Goal: Task Accomplishment & Management: Complete application form

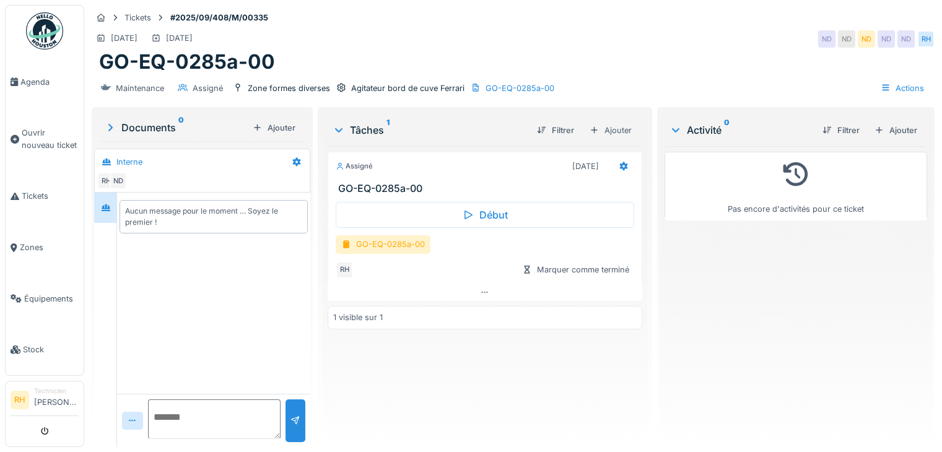
scroll to position [9, 0]
click at [408, 236] on div "GO-EQ-0285a-00" at bounding box center [383, 244] width 95 height 18
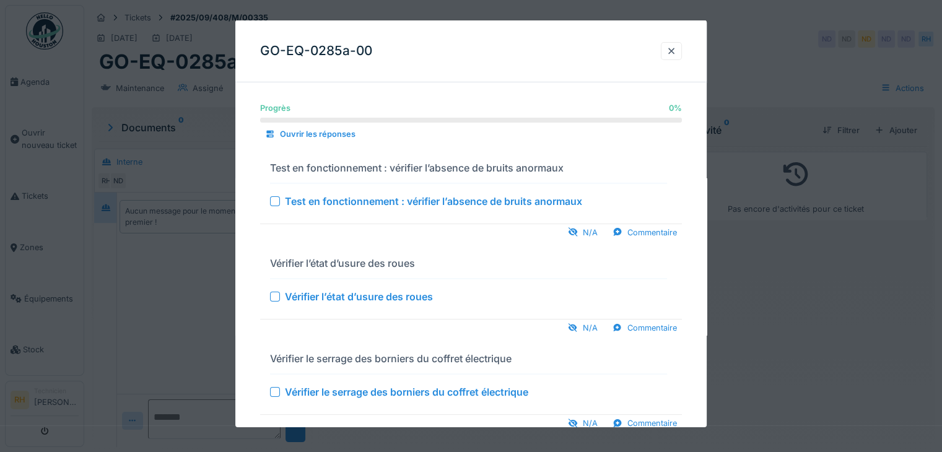
click at [290, 198] on div "Test en fonctionnement : vérifier l’absence de bruits anormaux" at bounding box center [433, 200] width 297 height 15
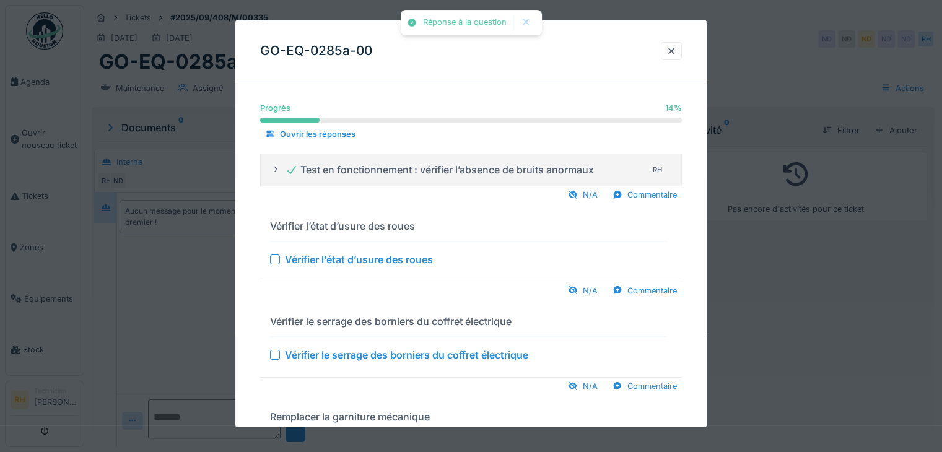
click at [278, 262] on div at bounding box center [275, 259] width 10 height 10
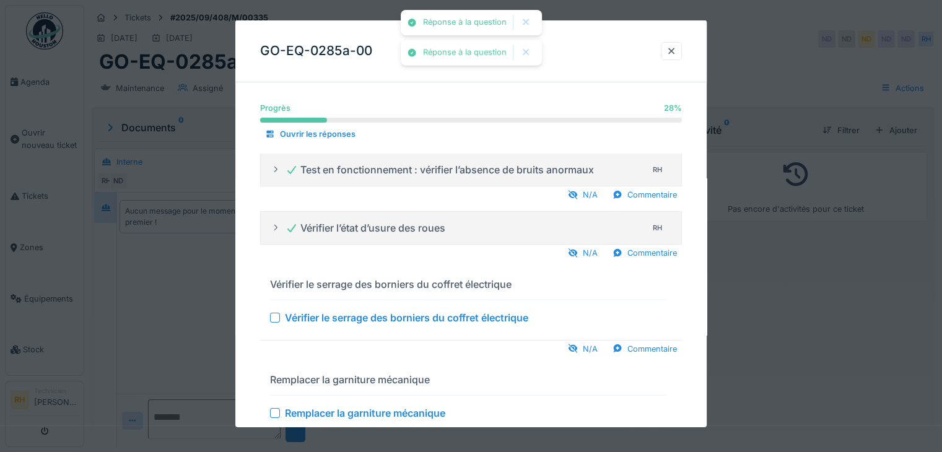
scroll to position [62, 0]
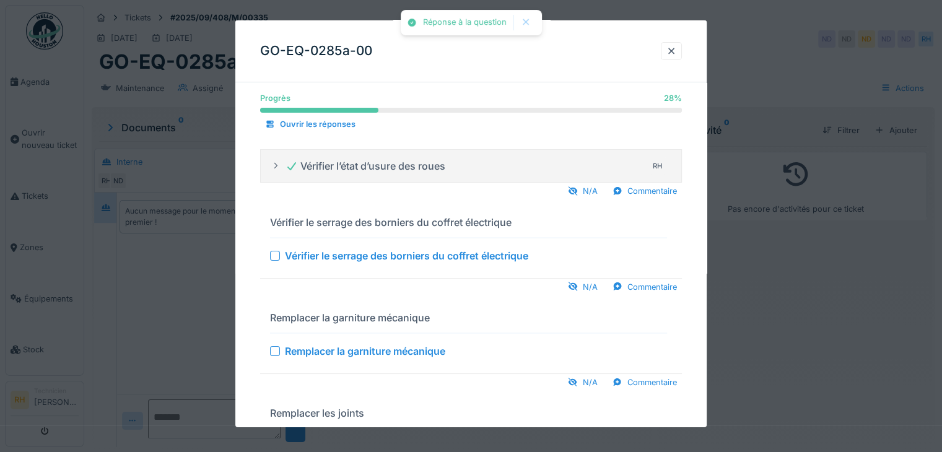
click at [274, 256] on div at bounding box center [275, 255] width 10 height 10
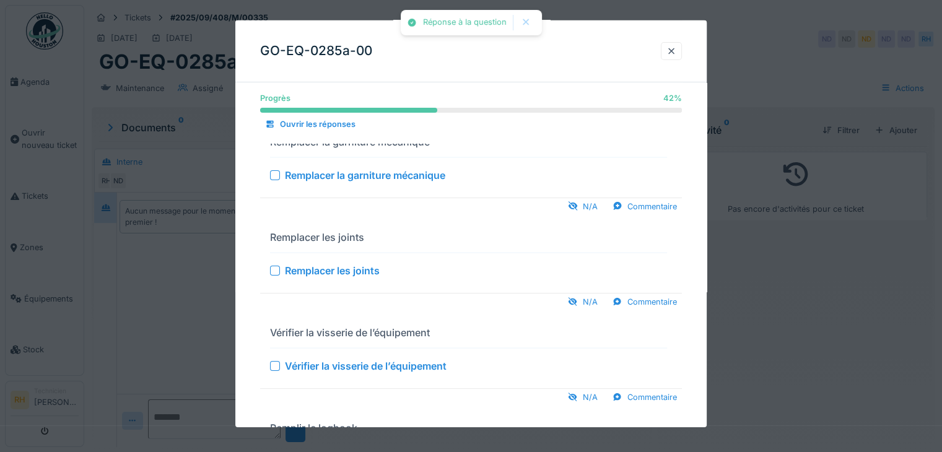
scroll to position [124, 0]
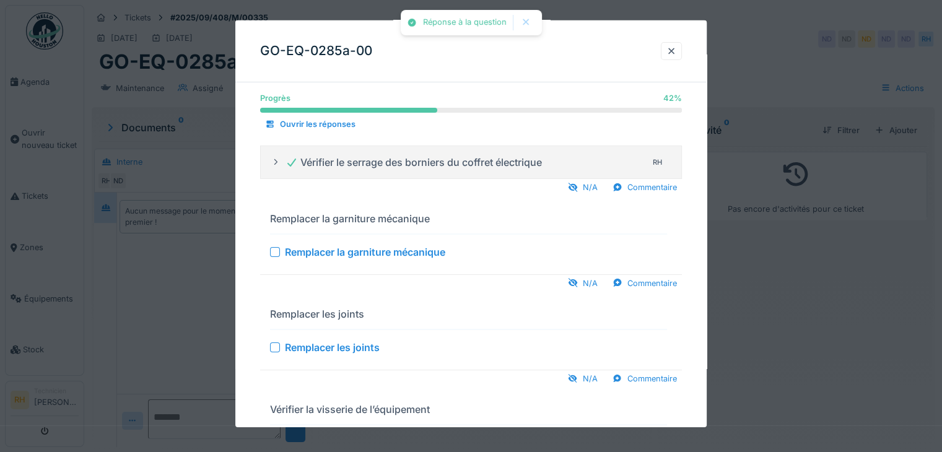
click at [280, 251] on div at bounding box center [275, 252] width 10 height 10
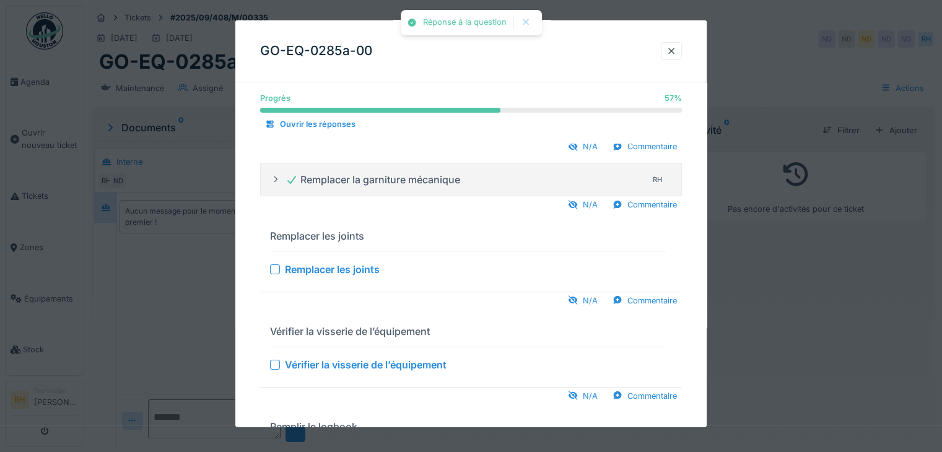
scroll to position [186, 0]
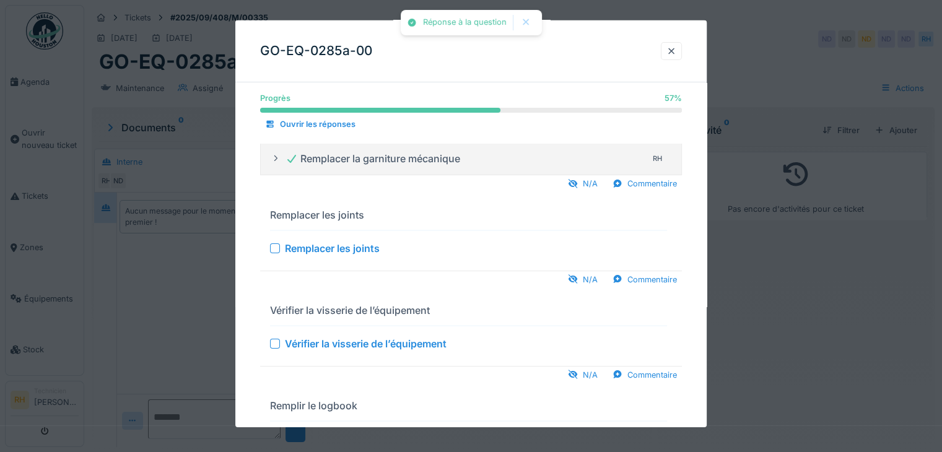
click at [281, 248] on div "Remplacer les joints" at bounding box center [468, 247] width 397 height 15
click at [278, 247] on div at bounding box center [275, 248] width 10 height 10
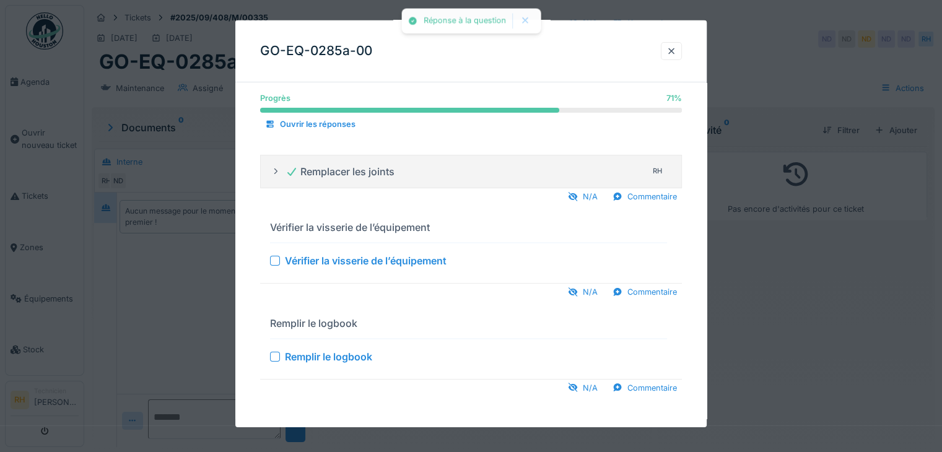
click at [276, 258] on div at bounding box center [275, 261] width 10 height 10
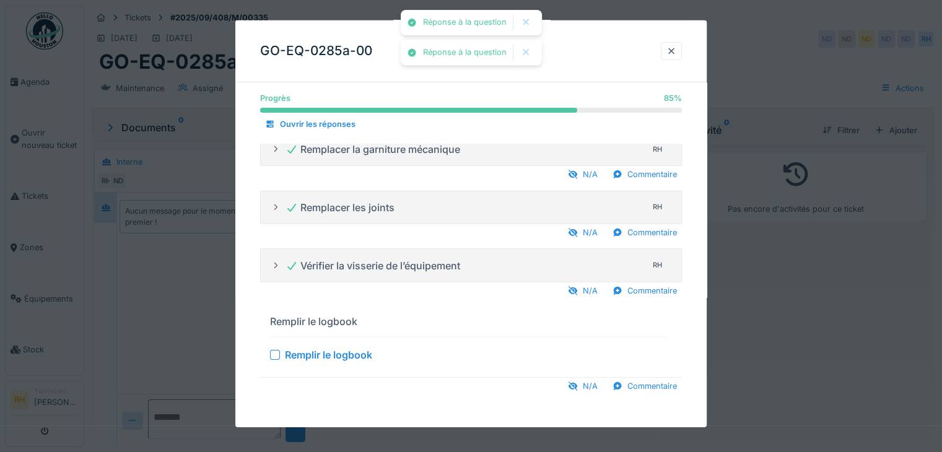
scroll to position [193, 0]
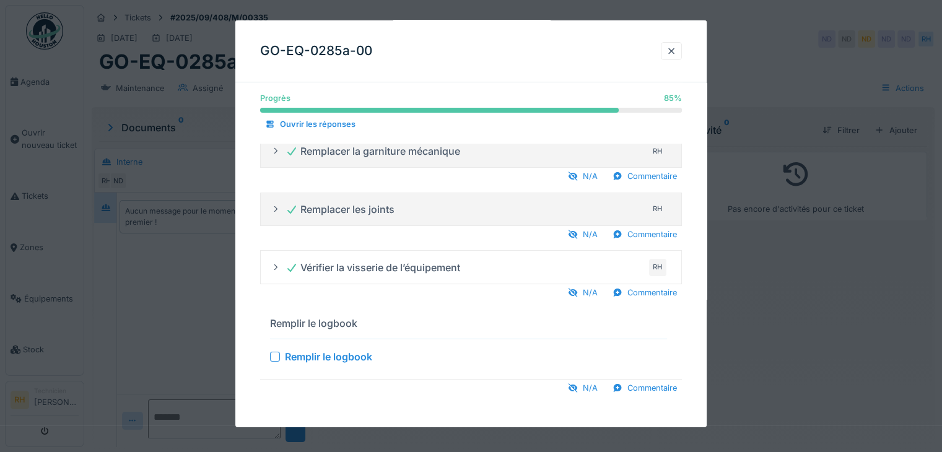
click at [273, 354] on div at bounding box center [275, 357] width 10 height 10
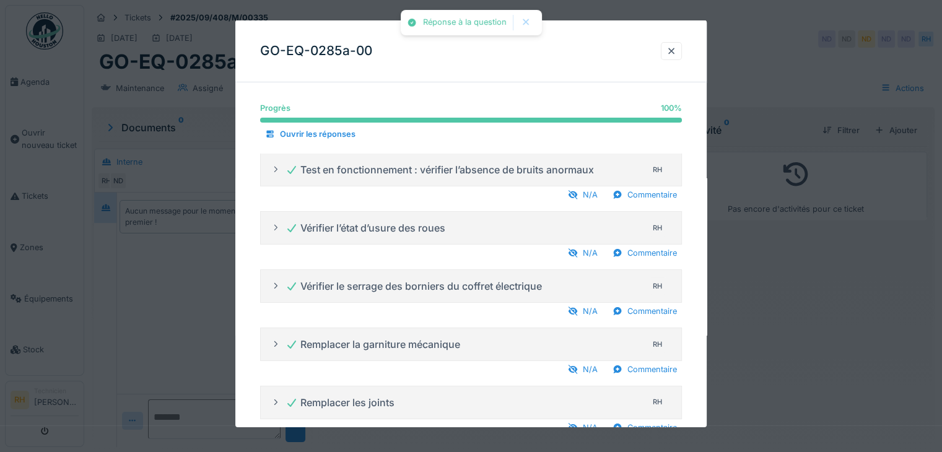
scroll to position [0, 0]
click at [649, 313] on div "Commentaire" at bounding box center [645, 311] width 74 height 17
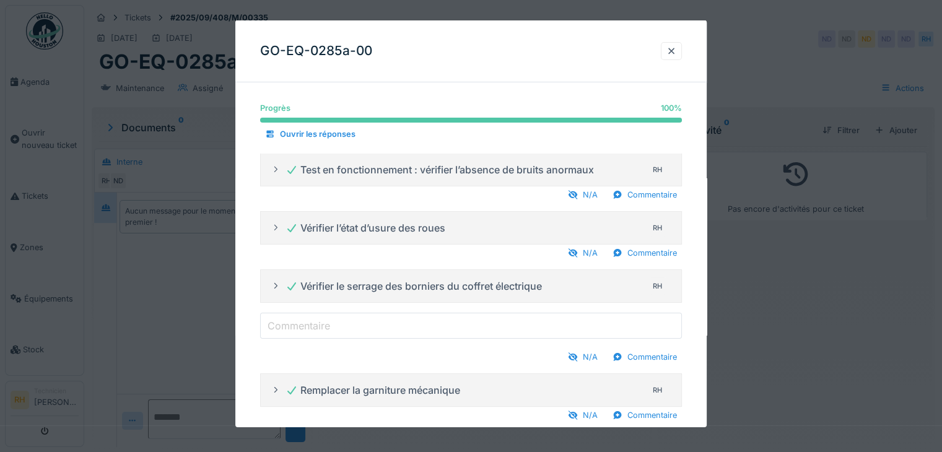
click at [352, 317] on input "Commentaire" at bounding box center [471, 326] width 422 height 26
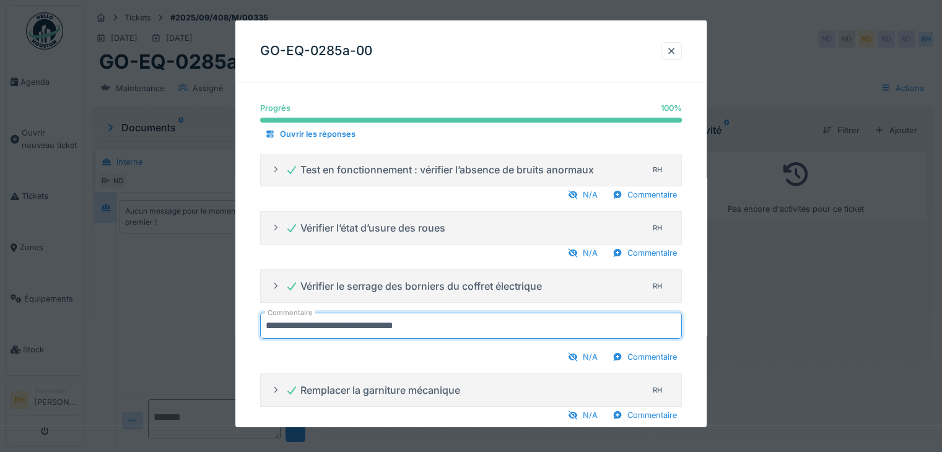
type input "**********"
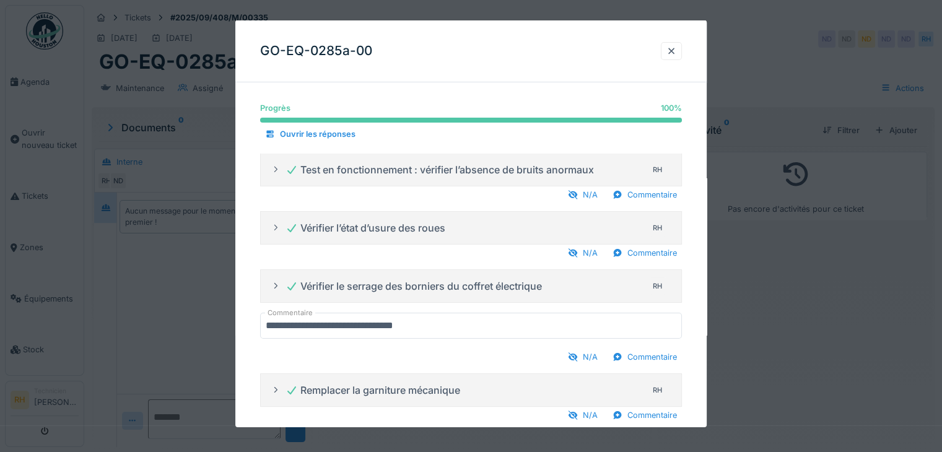
scroll to position [201, 0]
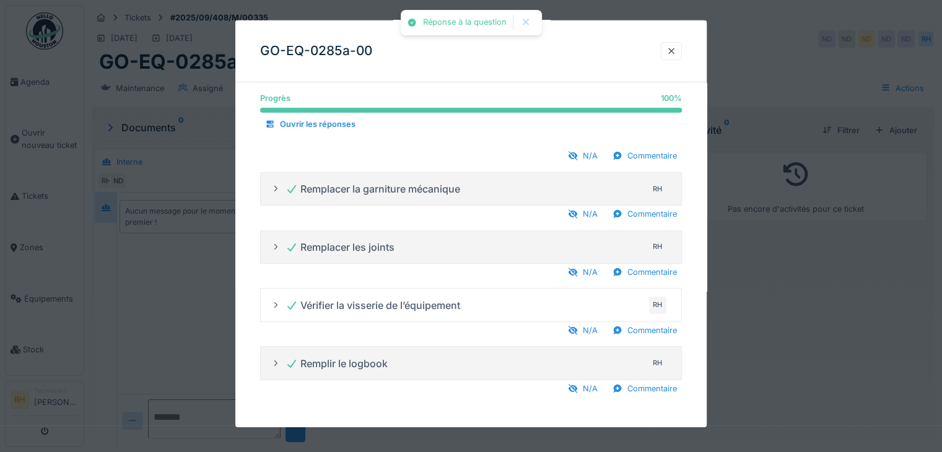
click at [782, 395] on div at bounding box center [471, 226] width 942 height 452
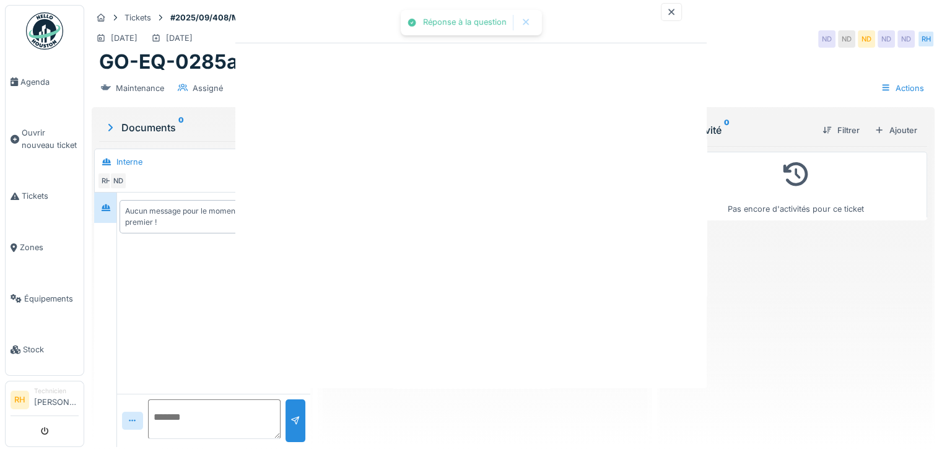
scroll to position [0, 0]
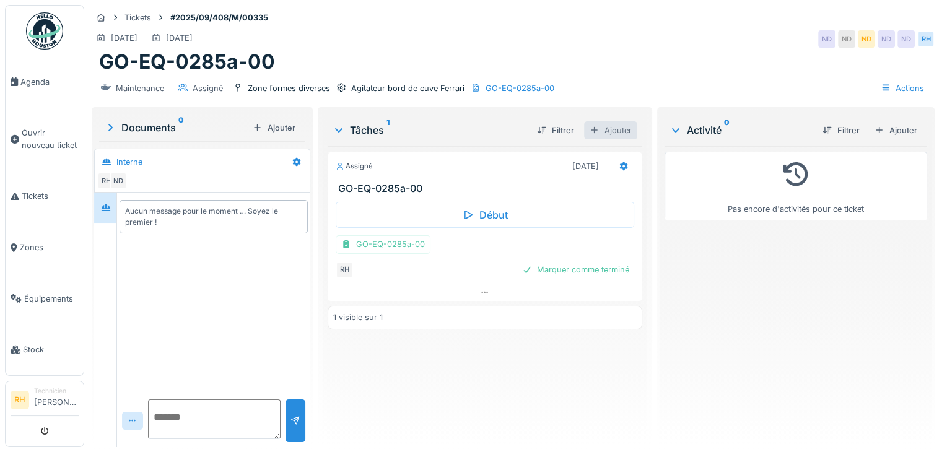
click at [612, 133] on div "Ajouter" at bounding box center [610, 130] width 53 height 18
drag, startPoint x: 673, startPoint y: 304, endPoint x: 600, endPoint y: 146, distance: 174.6
click at [671, 301] on div "Pas encore d'activités pour ce ticket" at bounding box center [796, 291] width 263 height 291
click at [619, 173] on div at bounding box center [623, 166] width 21 height 18
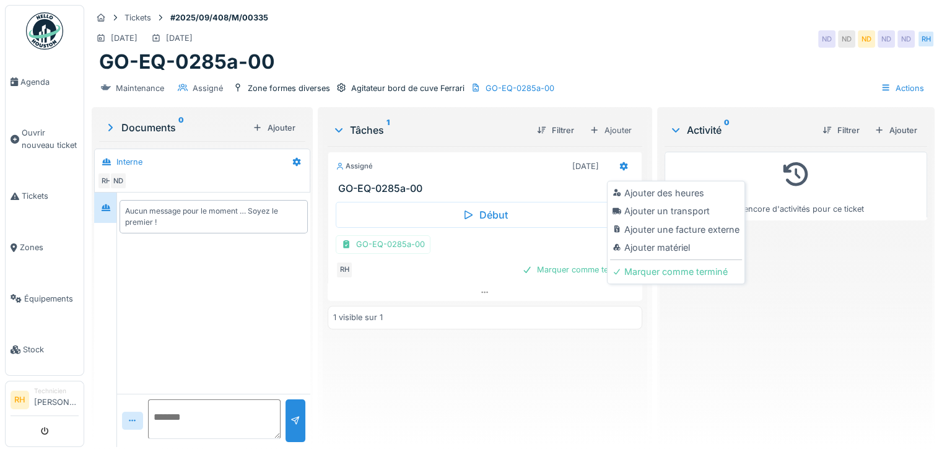
click at [627, 193] on div "Ajouter des heures" at bounding box center [676, 193] width 132 height 19
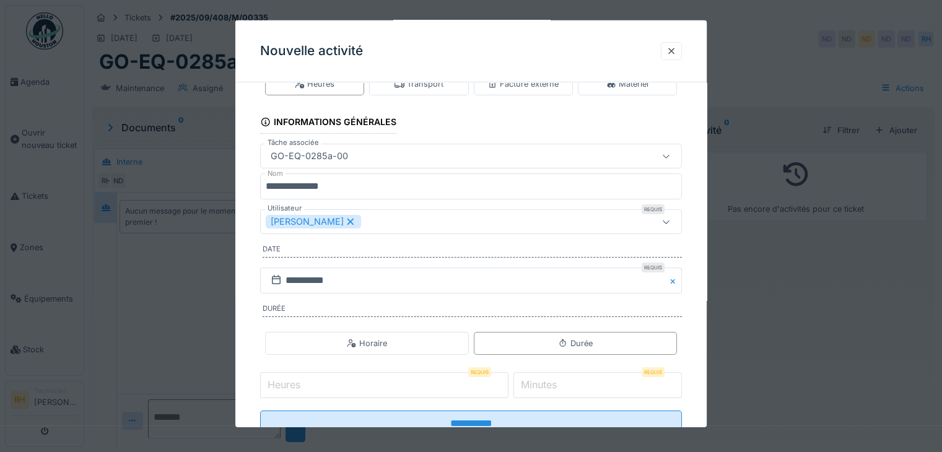
scroll to position [77, 0]
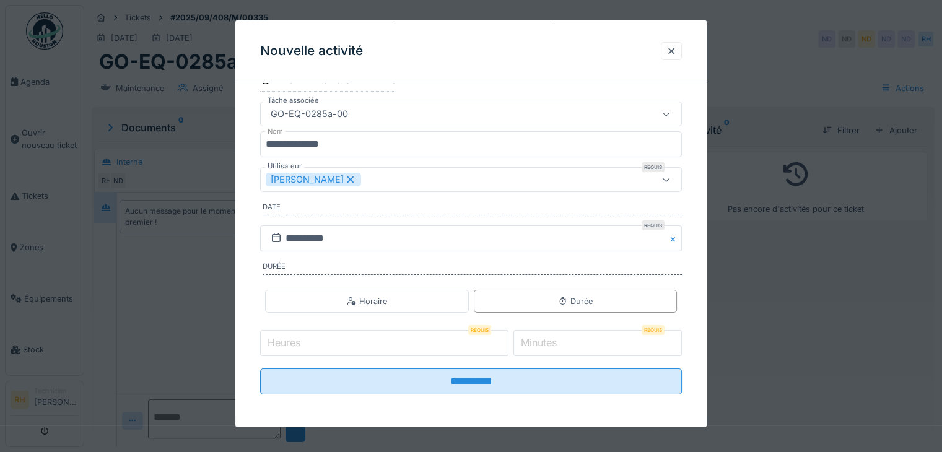
click at [391, 343] on input "Heures" at bounding box center [384, 343] width 248 height 26
type input "*"
click at [601, 346] on input "*" at bounding box center [597, 343] width 168 height 26
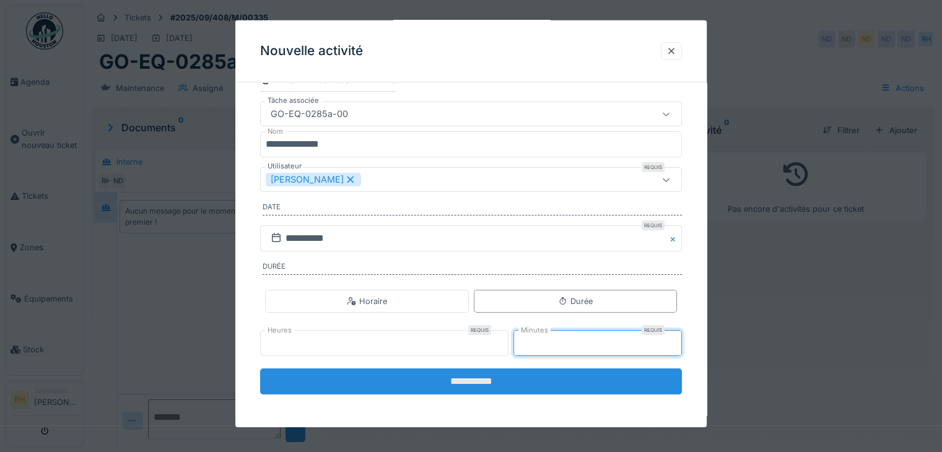
type input "**"
click at [510, 382] on input "**********" at bounding box center [471, 382] width 422 height 26
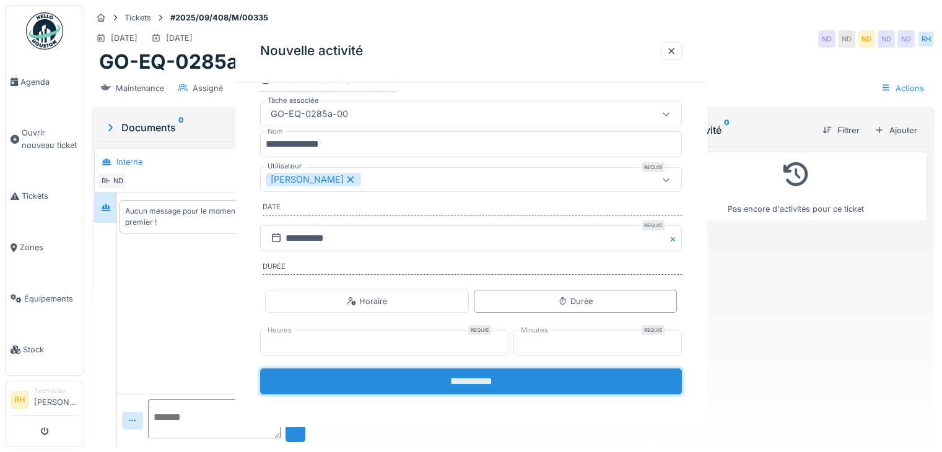
scroll to position [0, 0]
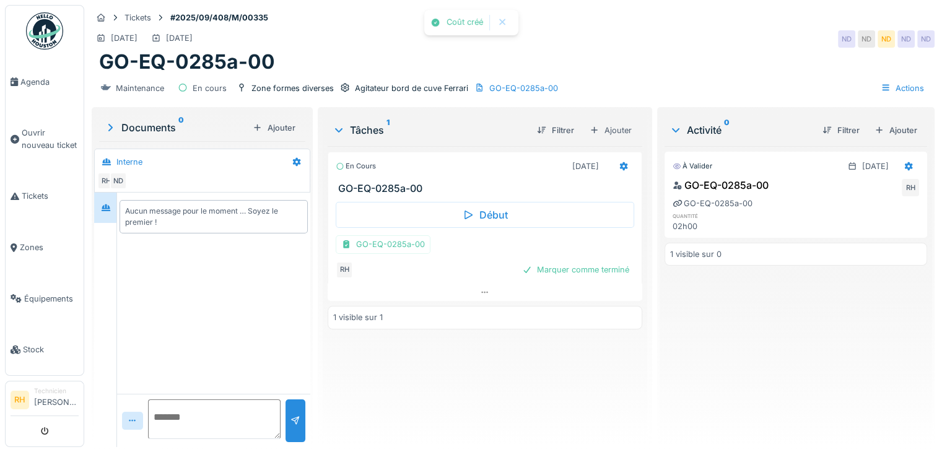
drag, startPoint x: 466, startPoint y: 382, endPoint x: 453, endPoint y: 367, distance: 19.8
click at [461, 380] on div "En cours [DATE] GO-EQ-0285a-00 Début GO-EQ-0285a-00 RH Marquer comme terminé 1 …" at bounding box center [485, 291] width 315 height 291
click at [554, 271] on div "Marquer comme terminé" at bounding box center [575, 269] width 117 height 17
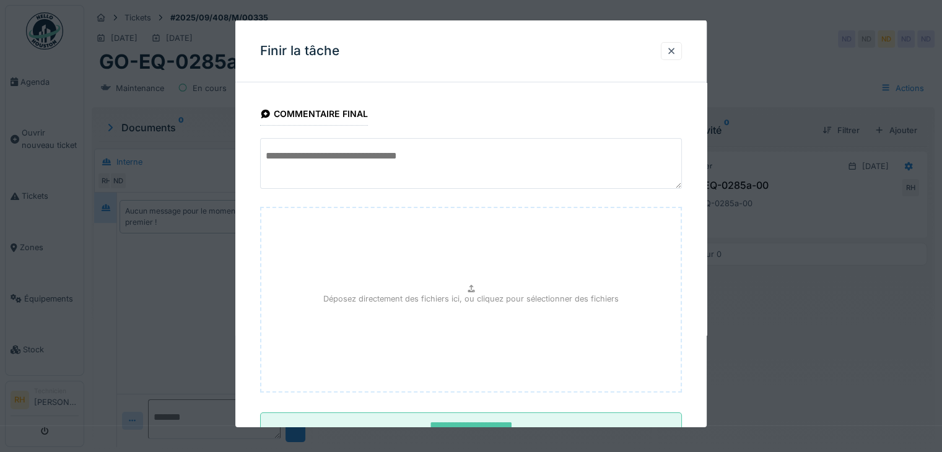
click at [422, 171] on textarea at bounding box center [471, 163] width 422 height 51
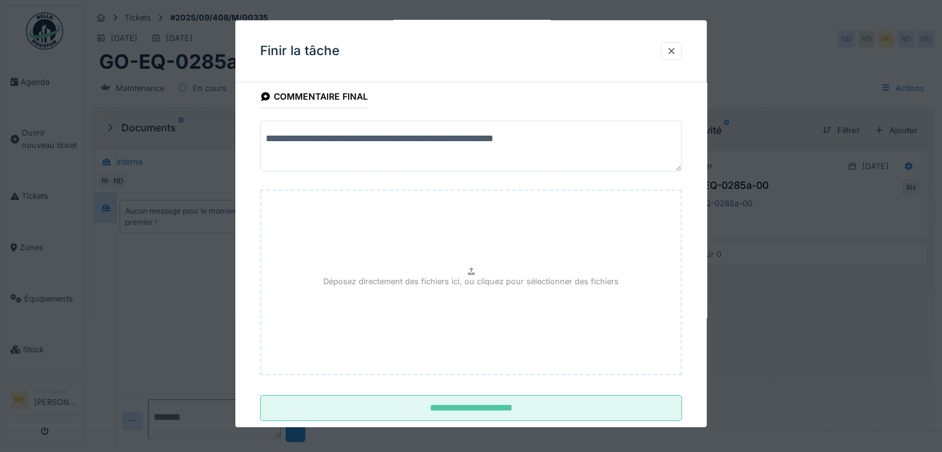
scroll to position [45, 0]
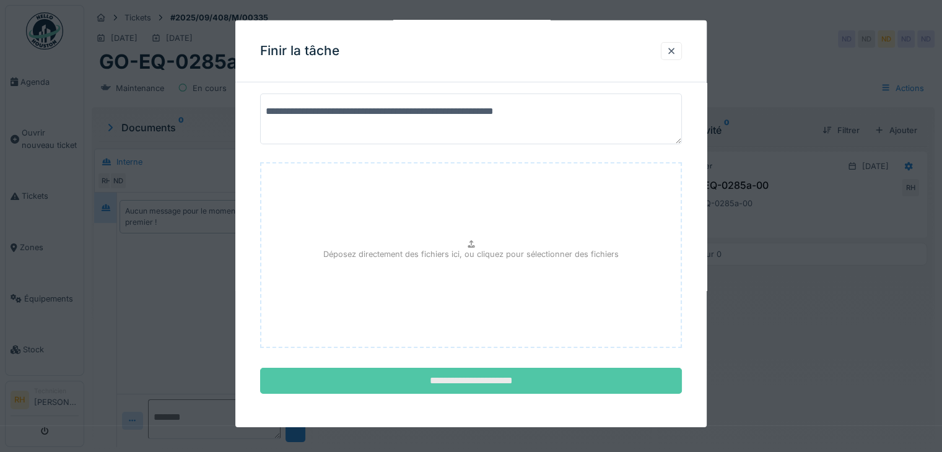
type textarea "**********"
click at [473, 386] on input "**********" at bounding box center [471, 381] width 422 height 26
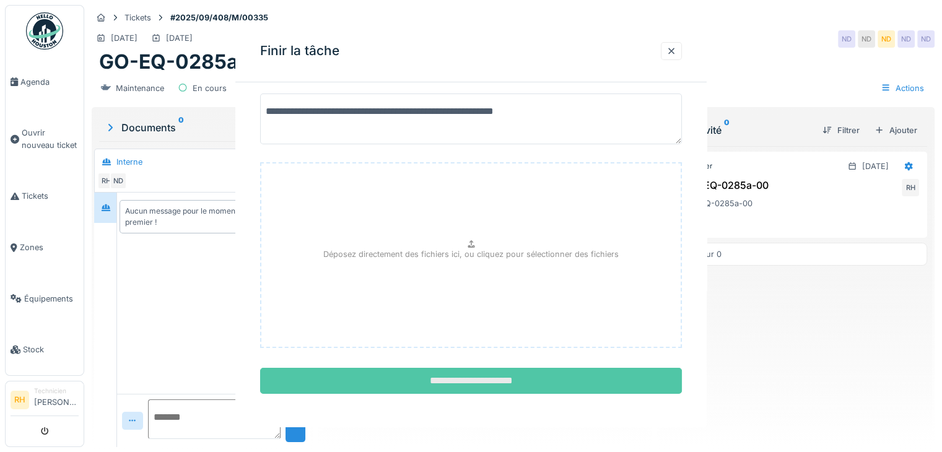
scroll to position [0, 0]
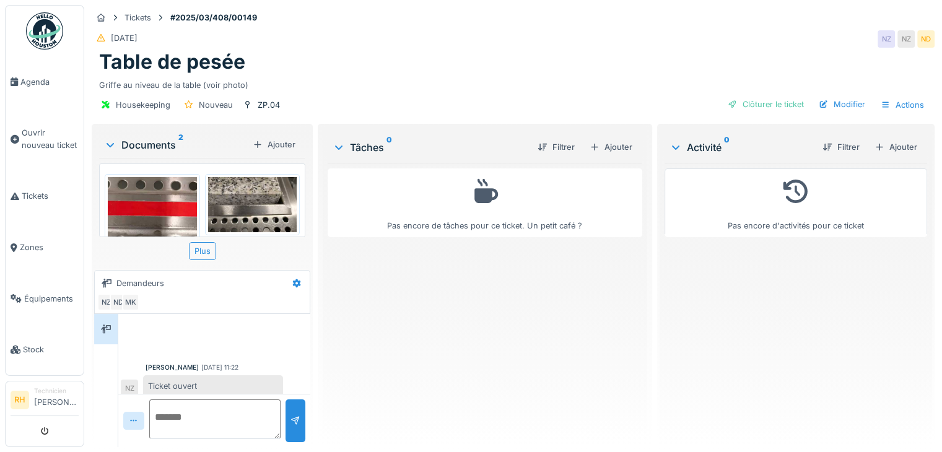
scroll to position [7, 0]
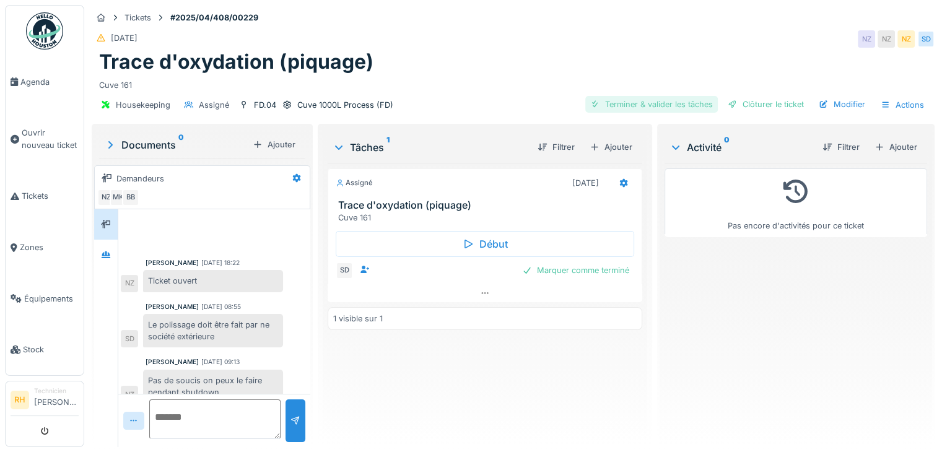
scroll to position [339, 0]
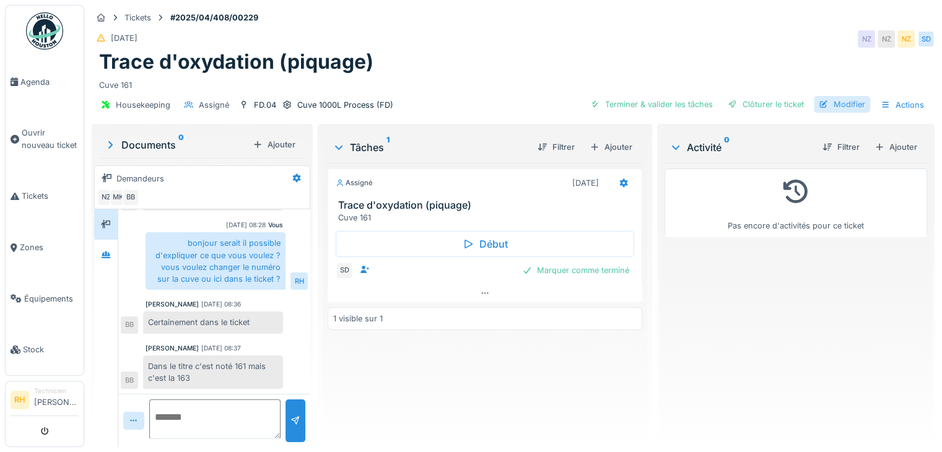
click at [824, 96] on div "Modifier" at bounding box center [842, 104] width 56 height 17
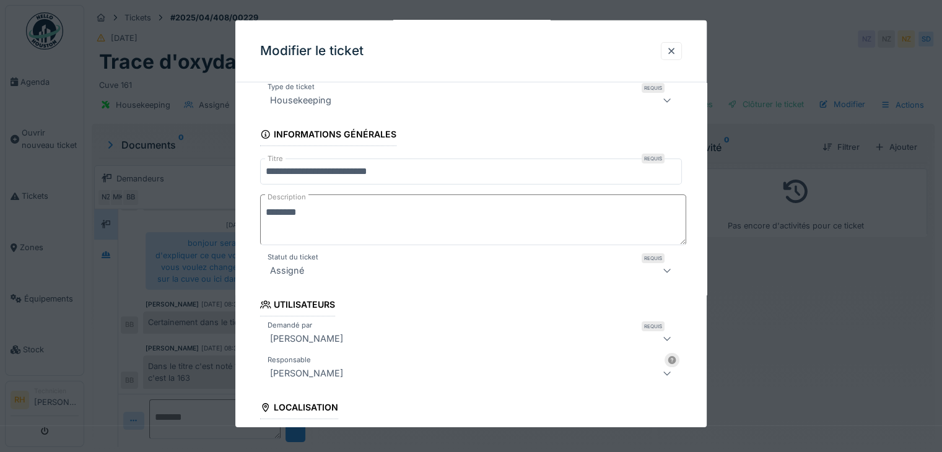
scroll to position [62, 0]
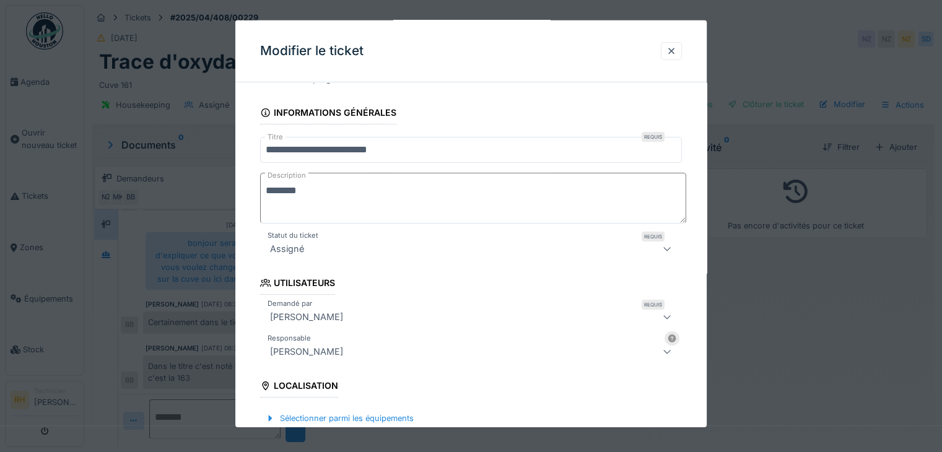
click at [479, 173] on textarea "********" at bounding box center [473, 198] width 426 height 51
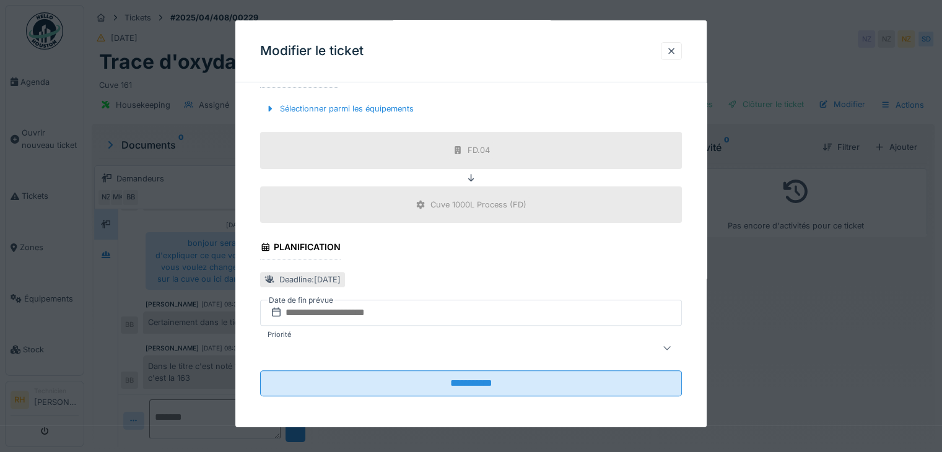
scroll to position [372, 0]
click at [838, 326] on div at bounding box center [471, 226] width 942 height 452
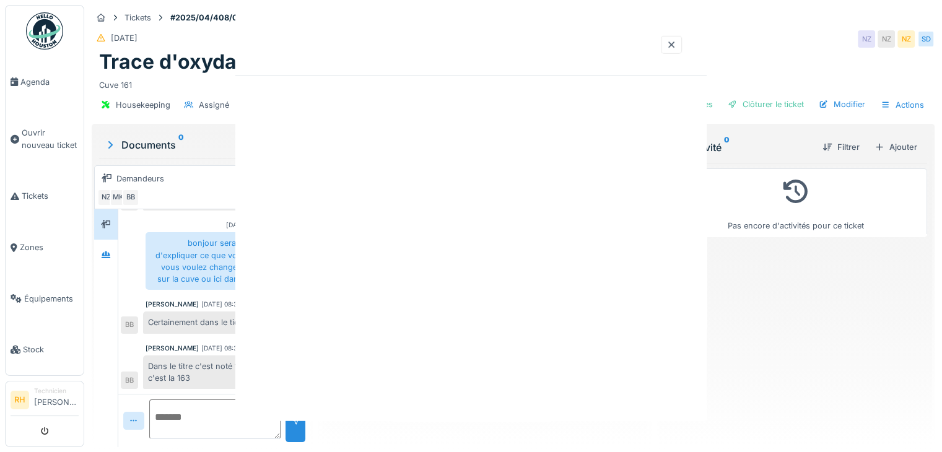
scroll to position [0, 0]
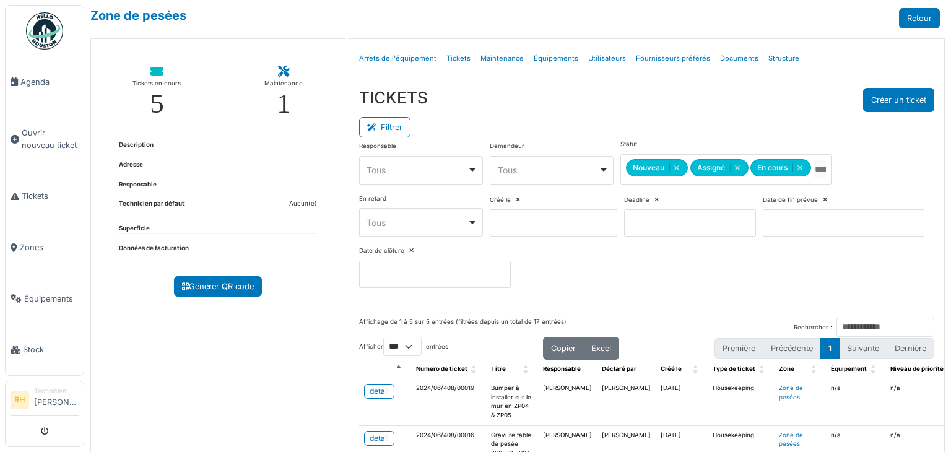
select select "***"
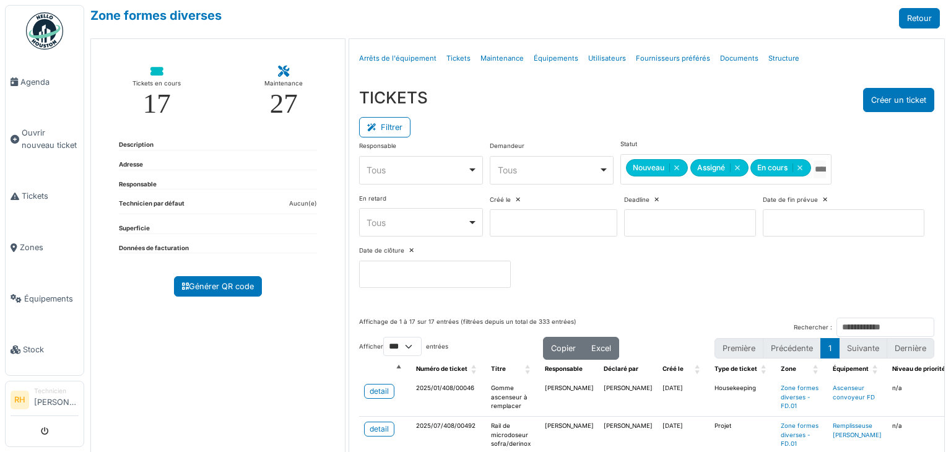
select select "***"
